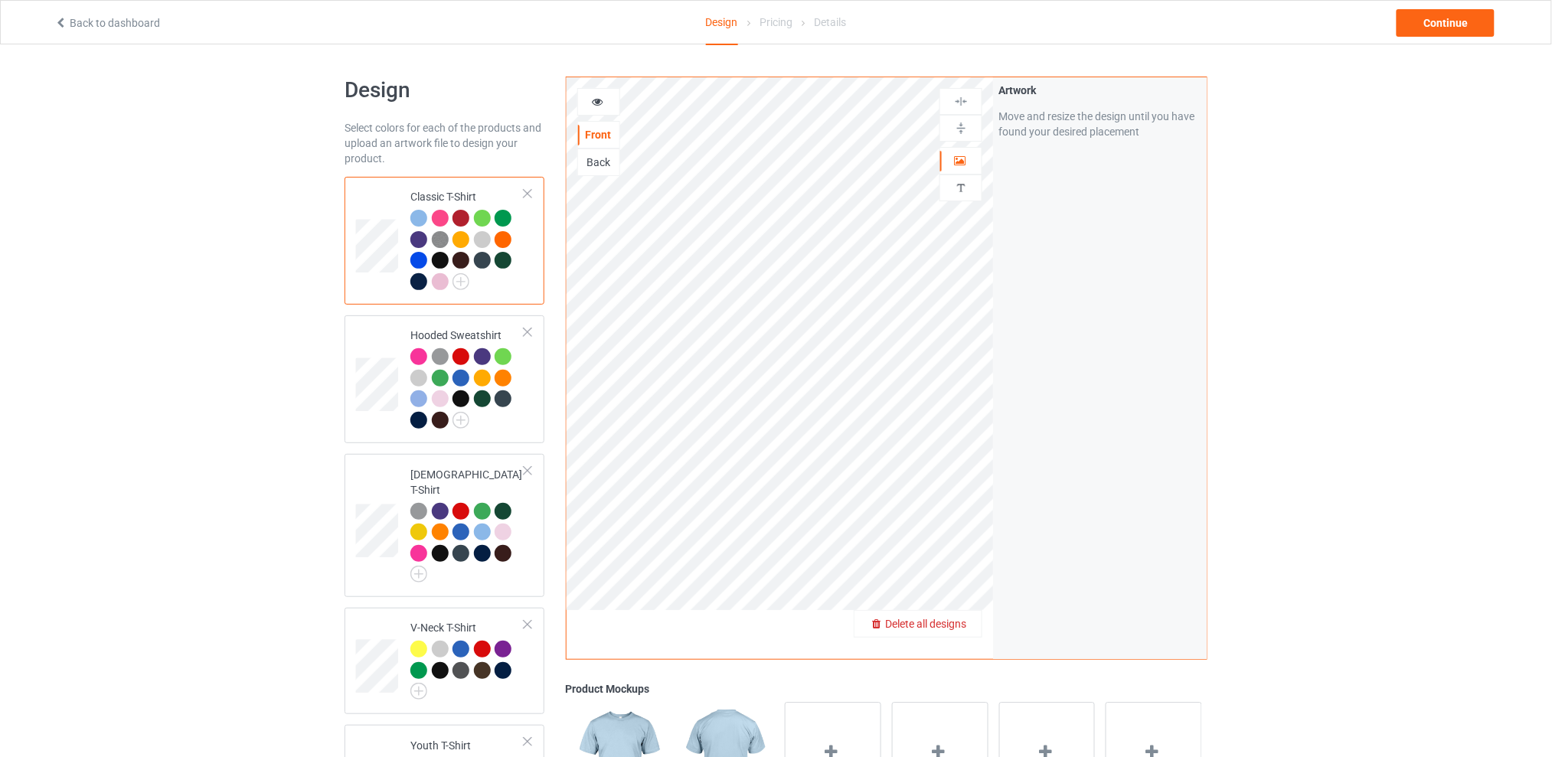
click at [964, 618] on span "Delete all designs" at bounding box center [925, 624] width 81 height 12
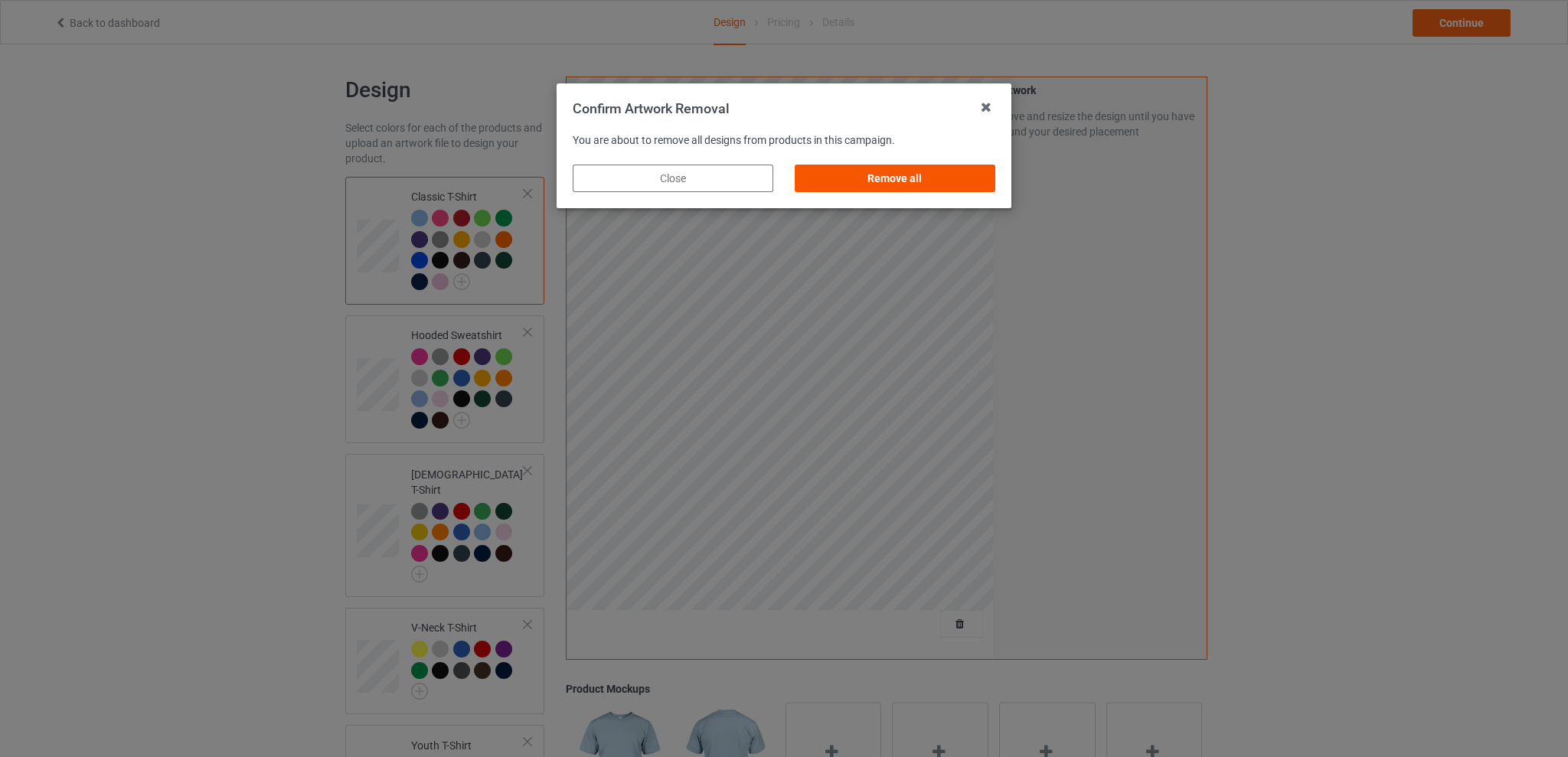
click at [934, 183] on div "Remove all" at bounding box center [895, 179] width 201 height 28
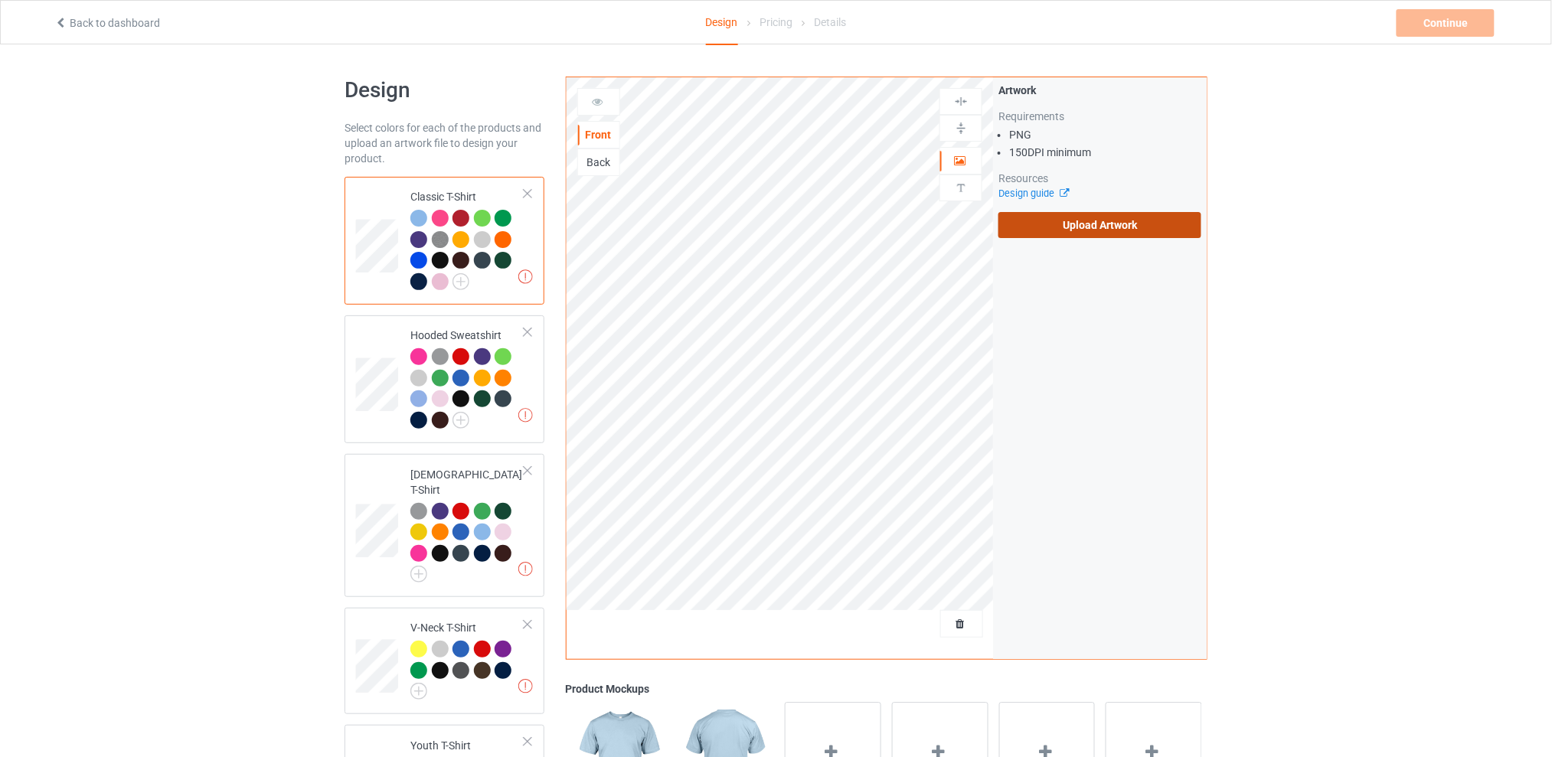
click at [1094, 224] on label "Upload Artwork" at bounding box center [1099, 225] width 203 height 26
click at [0, 0] on input "Upload Artwork" at bounding box center [0, 0] width 0 height 0
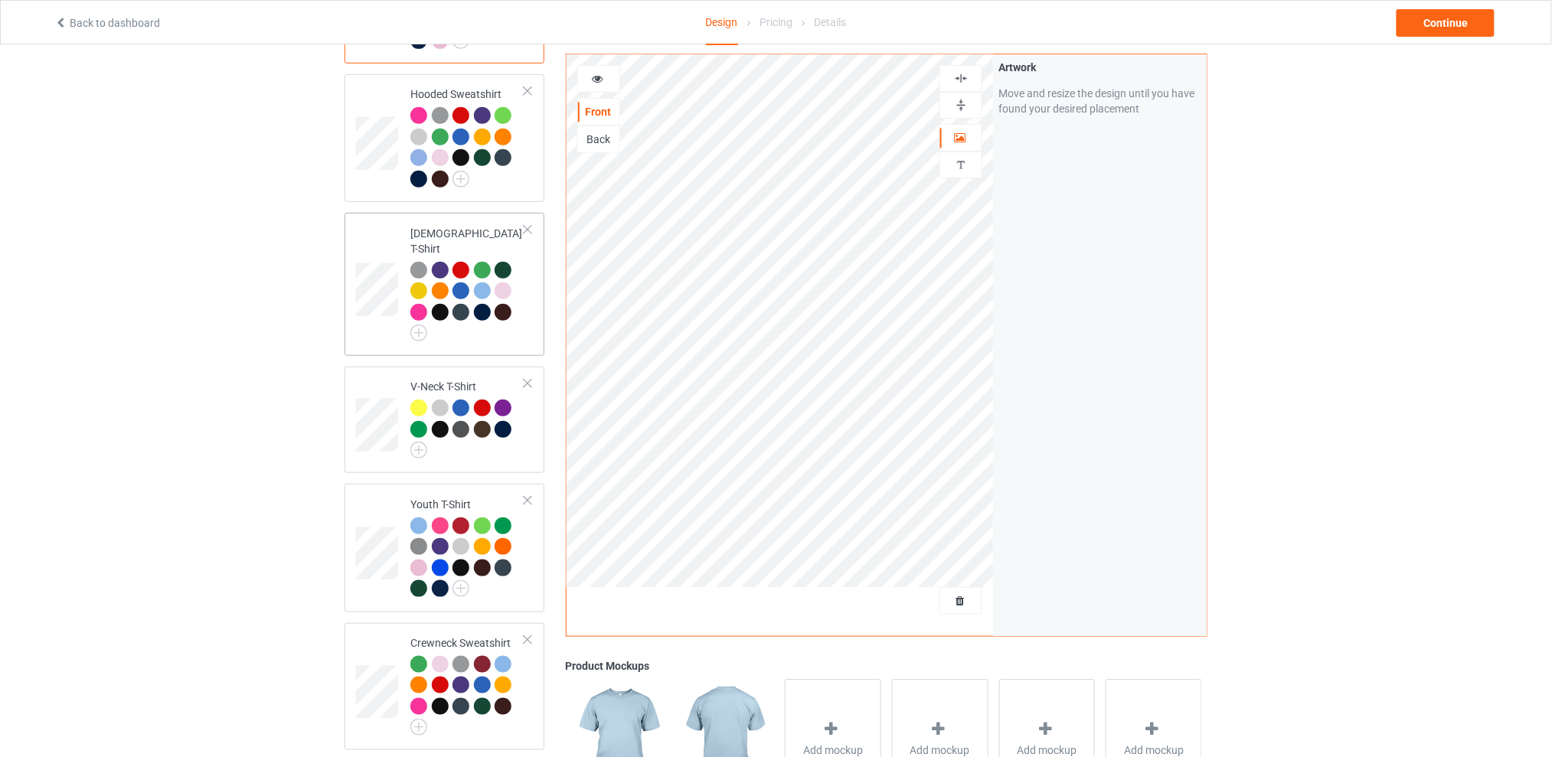
scroll to position [38, 0]
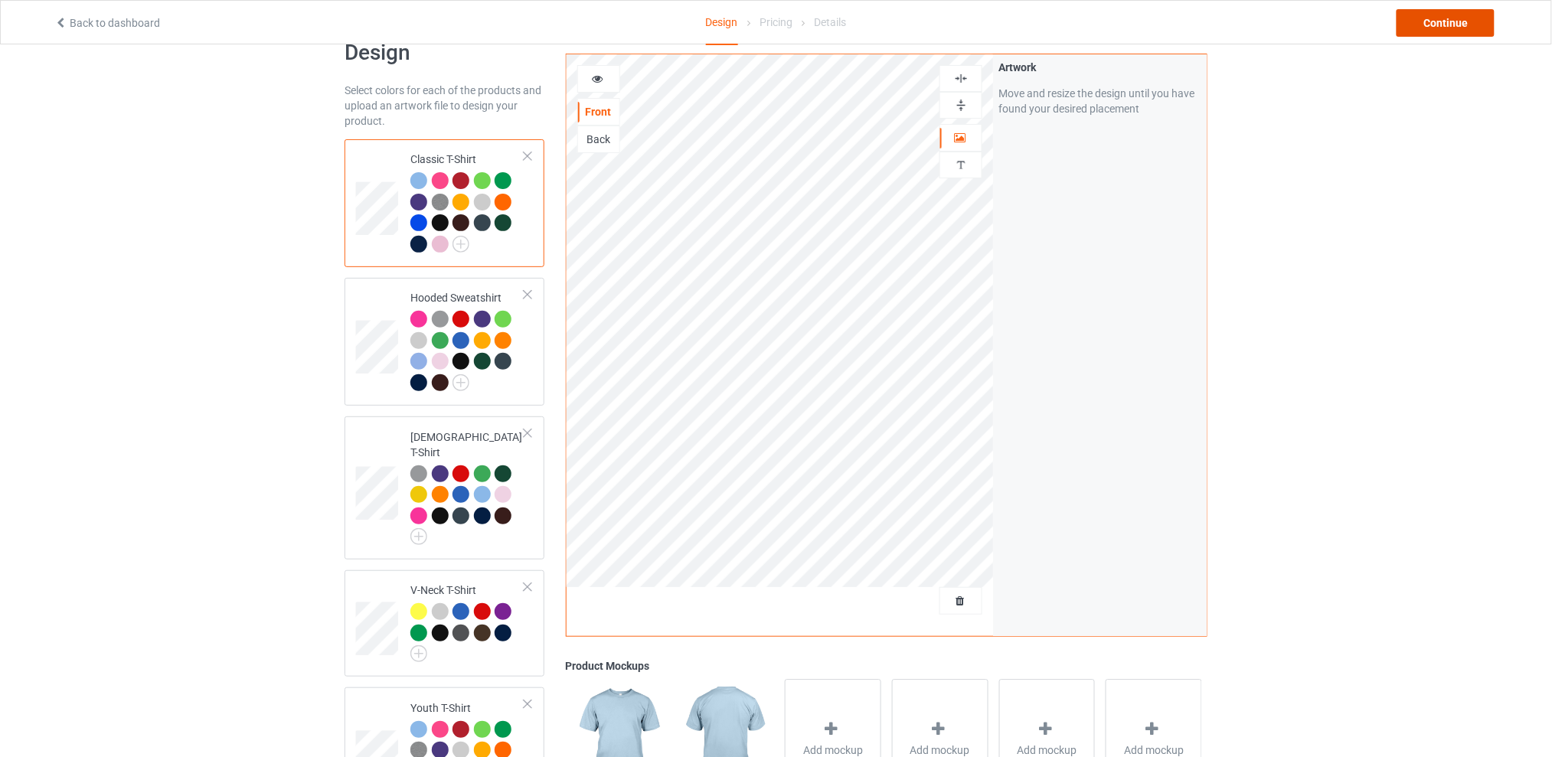
click at [1436, 15] on div "Continue" at bounding box center [1445, 23] width 98 height 28
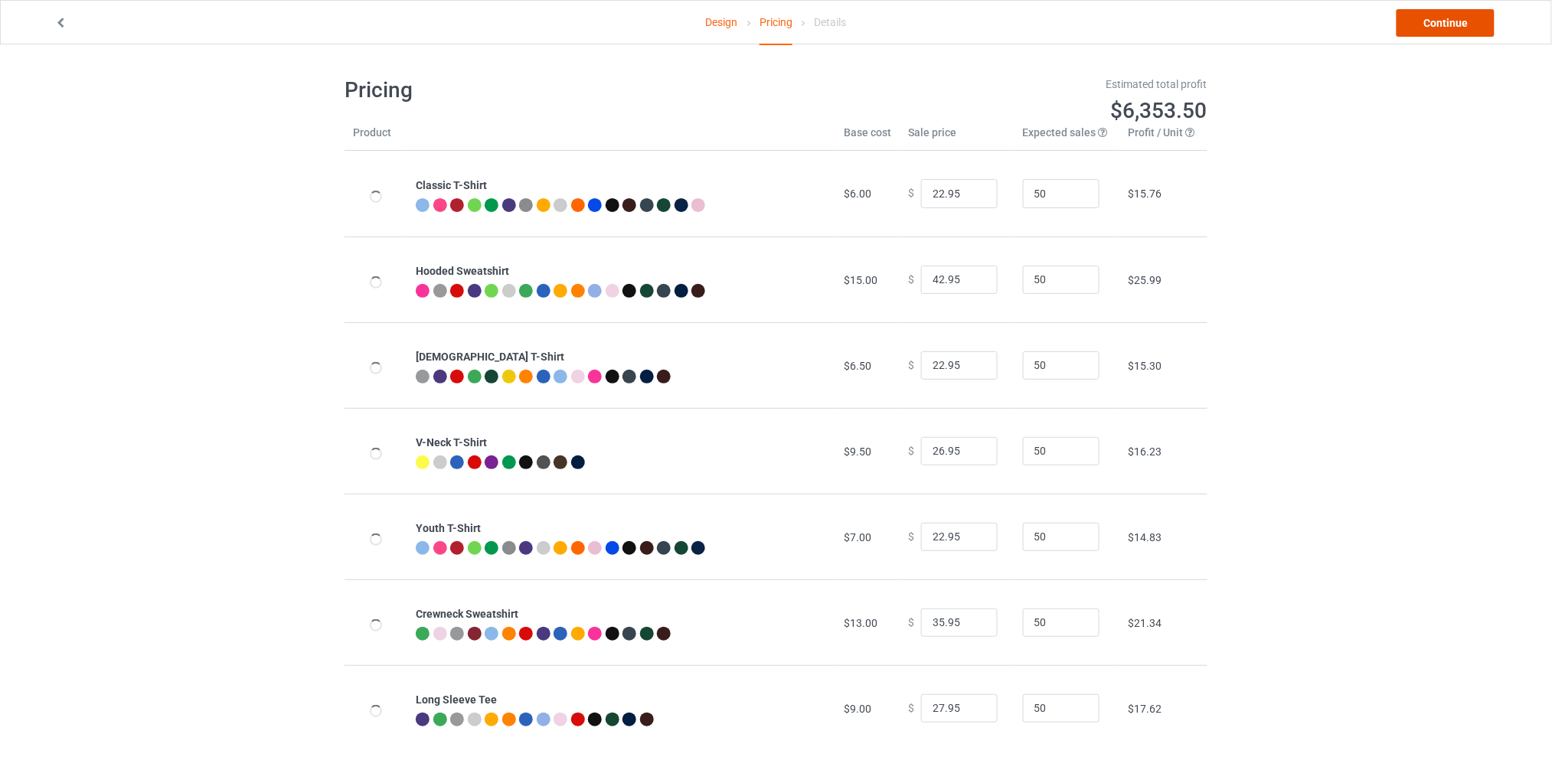
click at [1430, 16] on link "Continue" at bounding box center [1445, 23] width 98 height 28
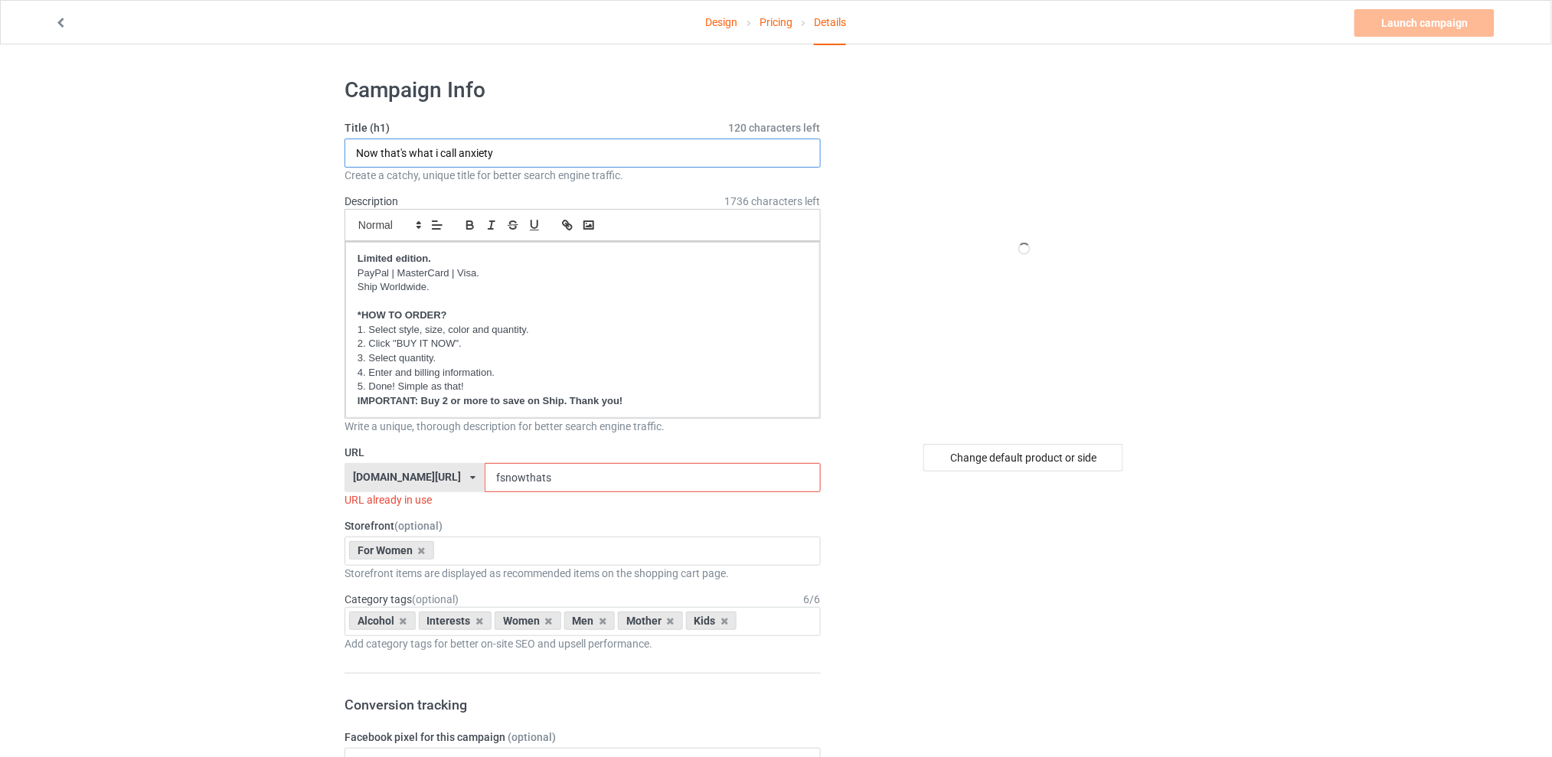
drag, startPoint x: 524, startPoint y: 151, endPoint x: 299, endPoint y: 152, distance: 224.3
type input "U"
click at [422, 153] on input "I have the paitience" at bounding box center [582, 153] width 476 height 29
click at [490, 145] on input "I have the patience" at bounding box center [582, 153] width 476 height 29
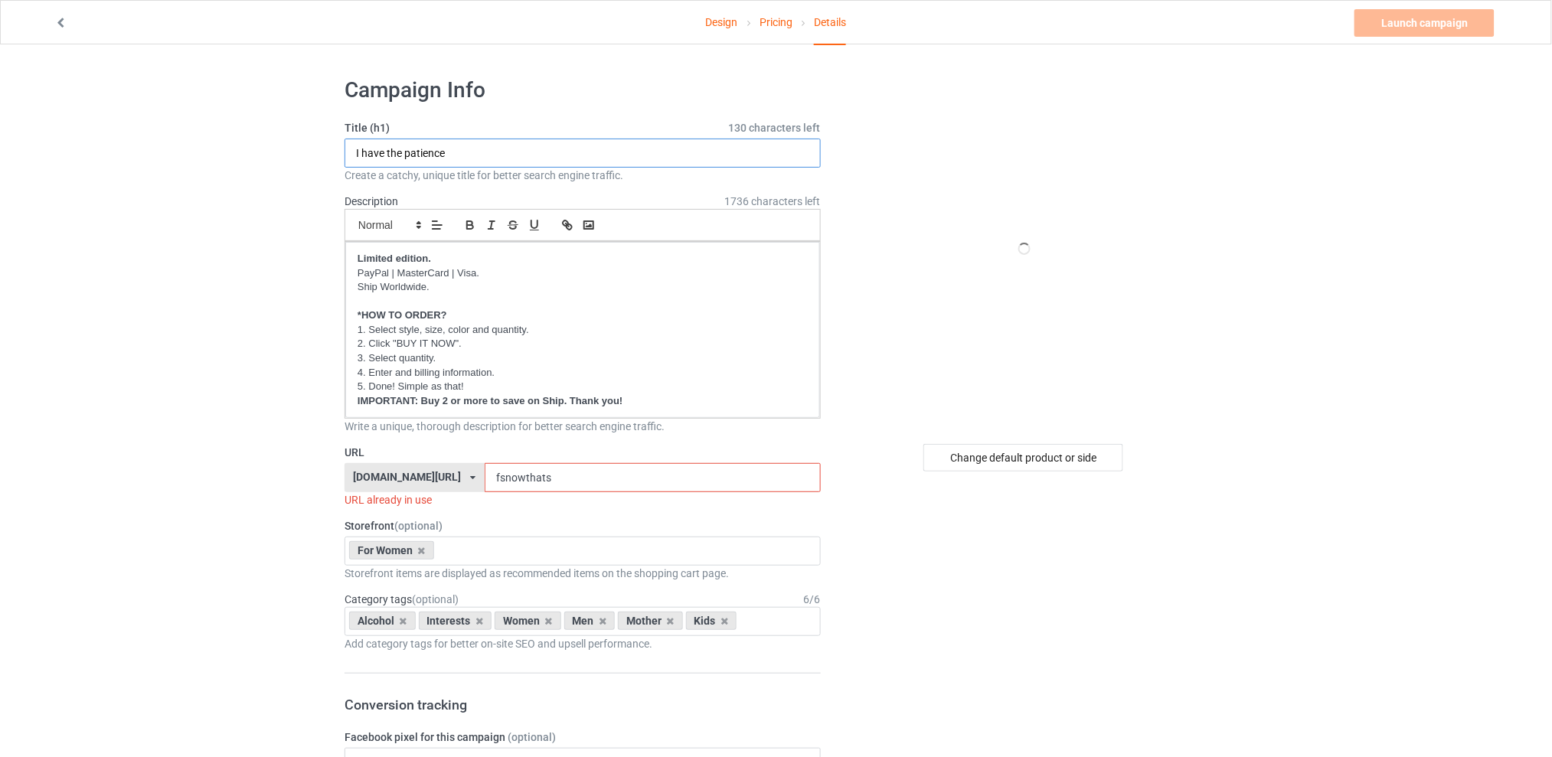
type input "I have the patience"
drag, startPoint x: 582, startPoint y: 475, endPoint x: 478, endPoint y: 475, distance: 104.1
click at [478, 475] on div "[DOMAIN_NAME][URL] [DOMAIN_NAME][URL] [DOMAIN_NAME][URL] [DOMAIN_NAME][URL] 5d7…" at bounding box center [582, 477] width 476 height 29
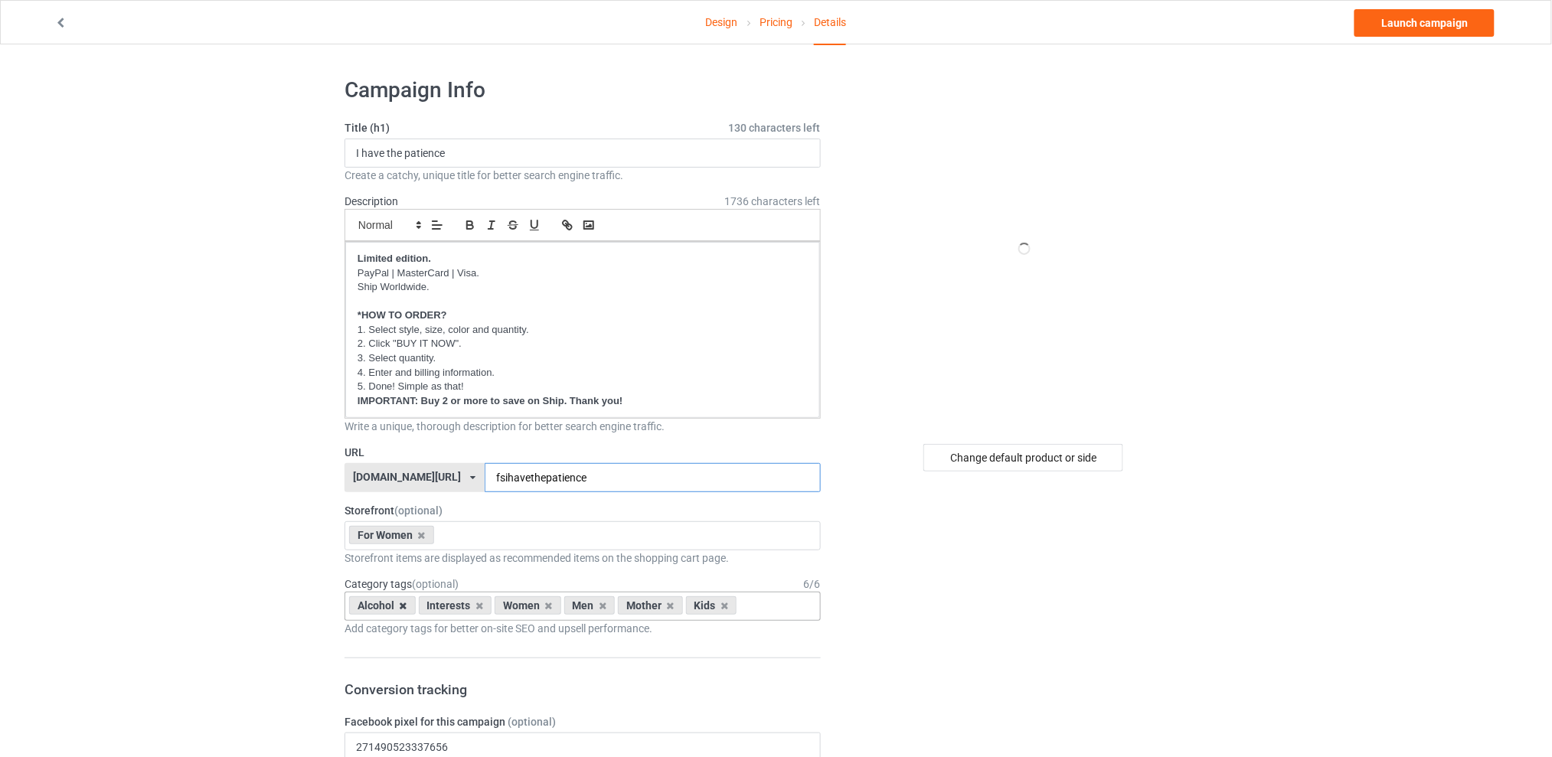
type input "fsihavethepatience"
click at [402, 609] on icon at bounding box center [404, 606] width 8 height 10
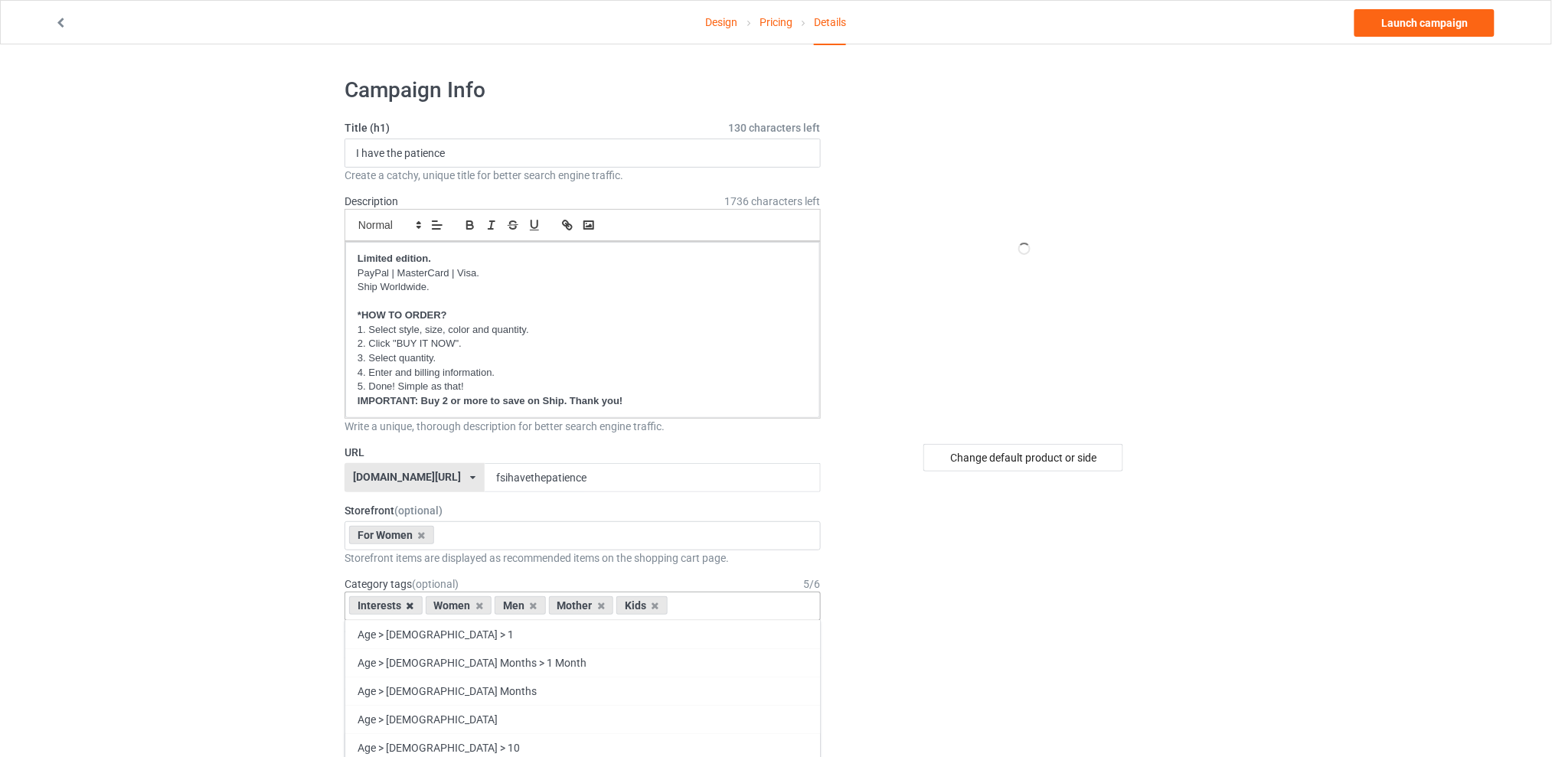
click at [411, 609] on icon at bounding box center [410, 606] width 8 height 10
click at [459, 605] on icon at bounding box center [457, 606] width 8 height 10
click at [467, 603] on icon at bounding box center [471, 606] width 8 height 10
click at [459, 605] on icon at bounding box center [457, 606] width 8 height 10
click at [991, 459] on div "Change default product or side" at bounding box center [1023, 458] width 200 height 28
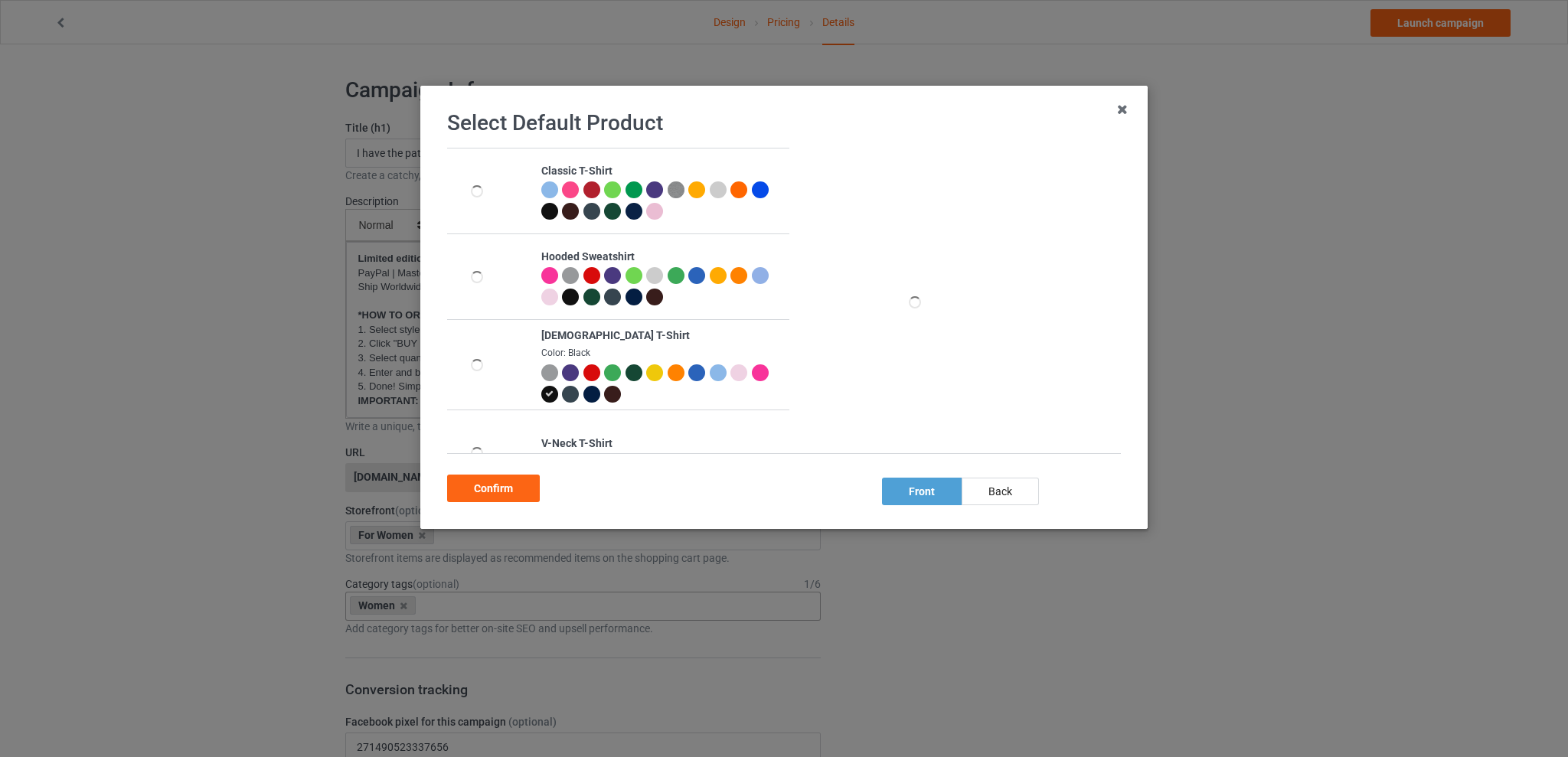
click at [586, 374] on div at bounding box center [591, 372] width 17 height 17
click at [514, 485] on div "Confirm" at bounding box center [493, 489] width 93 height 28
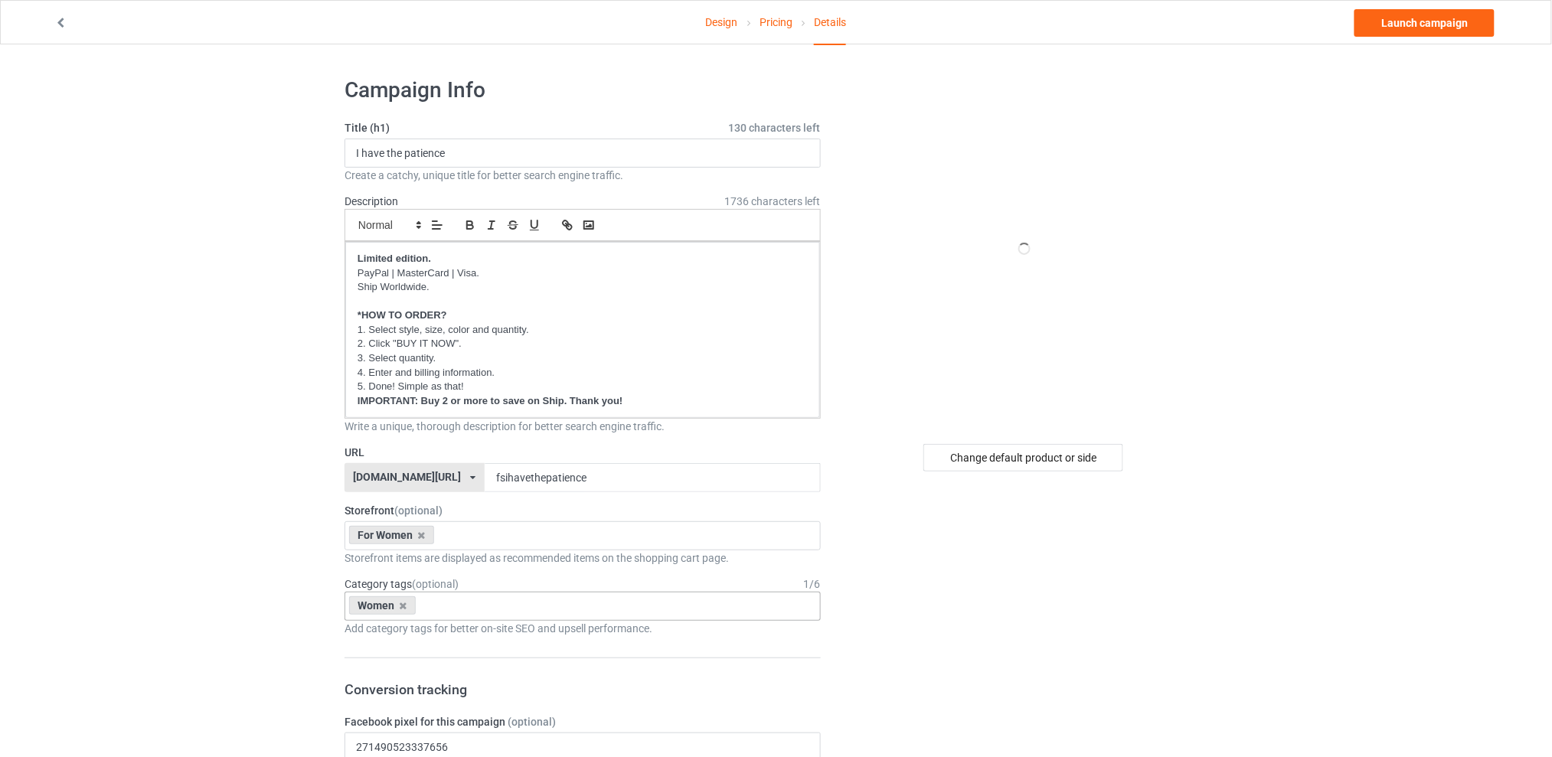
click at [1412, 18] on link "Launch campaign" at bounding box center [1424, 23] width 140 height 28
